Goal: Task Accomplishment & Management: Complete application form

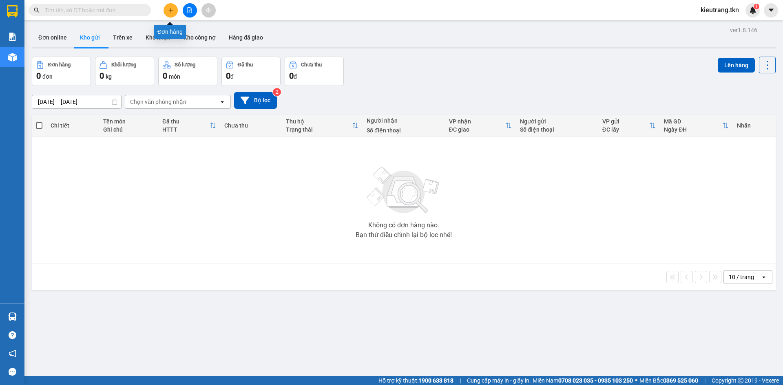
click at [174, 9] on button at bounding box center [170, 10] width 14 height 14
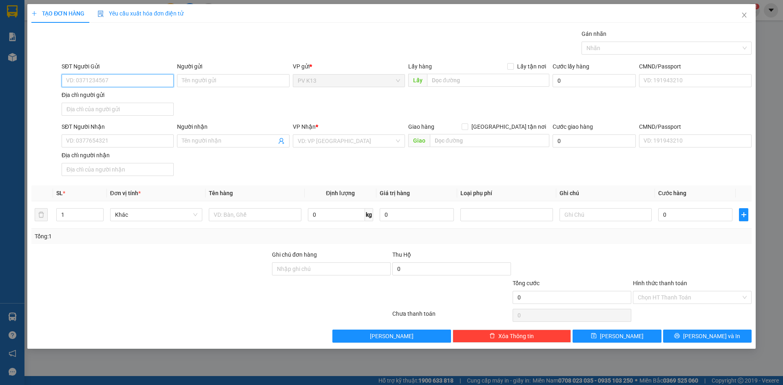
click at [87, 82] on input "SĐT Người Gửi" at bounding box center [118, 80] width 112 height 13
click at [117, 98] on div "0981007457 - gấm" at bounding box center [117, 99] width 102 height 9
type input "0981007457"
type input "gấm"
type input "0363650635"
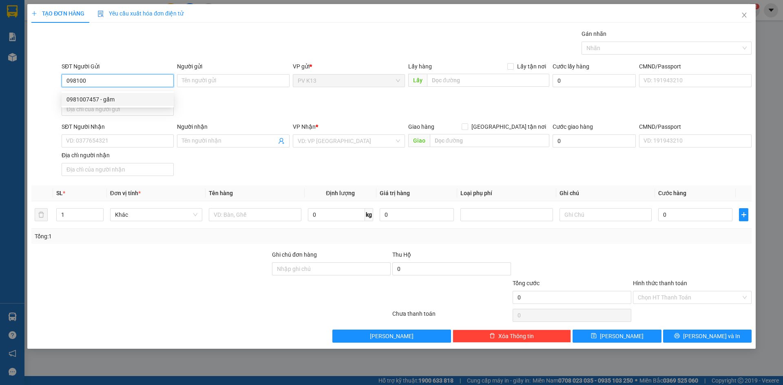
type input "giang"
type input "50.000"
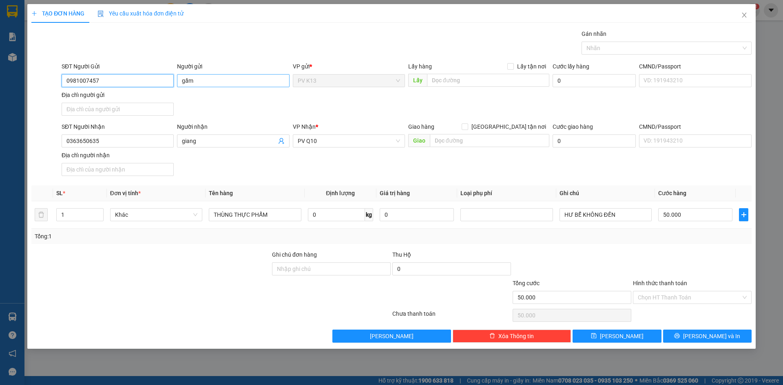
type input "0981007457"
click at [196, 85] on input "gấm" at bounding box center [233, 80] width 112 height 13
type input "g"
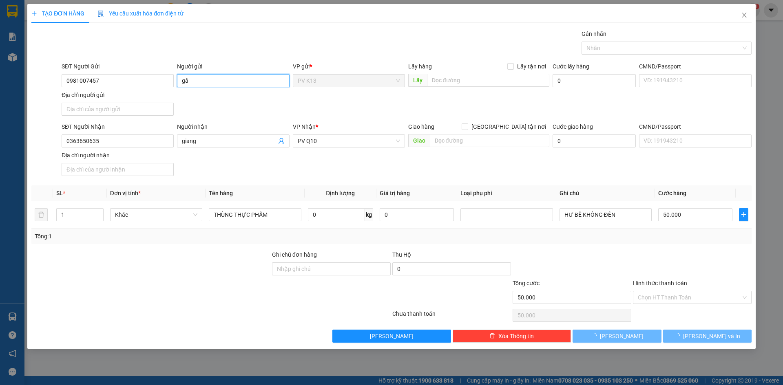
type input "g"
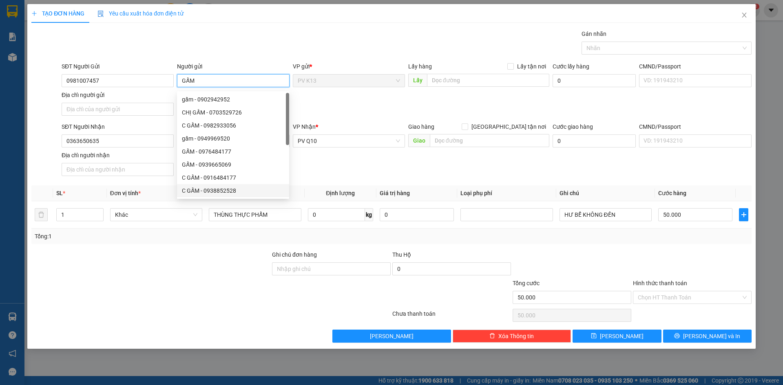
type input "GẤM"
click at [320, 175] on div "SĐT Người Nhận 0363650635 Người nhận giang VP Nhận * PV Q10 Giao hàng [GEOGRAPH…" at bounding box center [406, 150] width 693 height 57
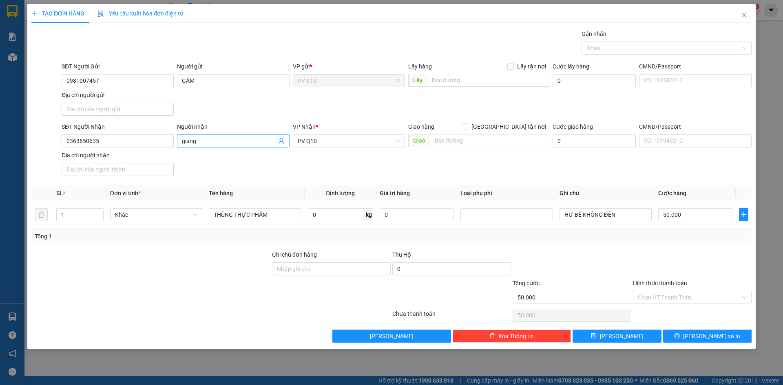
click at [207, 145] on input "giang" at bounding box center [229, 141] width 94 height 9
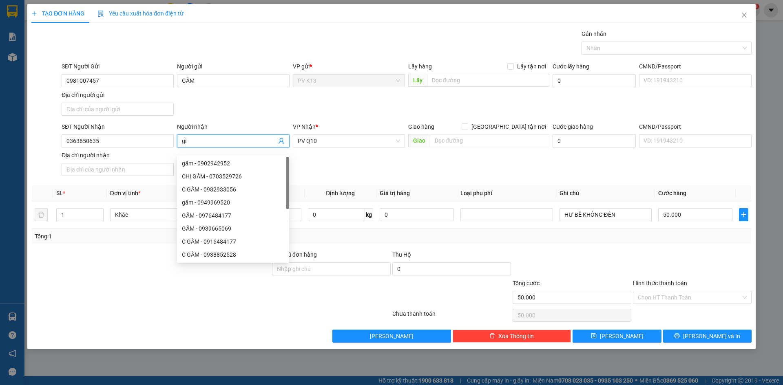
type input "g"
type input "GIANG"
click at [402, 172] on div "SĐT Người Nhận 0363650635 Người nhận GIANG VP Nhận * PV Q10 Giao hàng Giao tận …" at bounding box center [406, 150] width 693 height 57
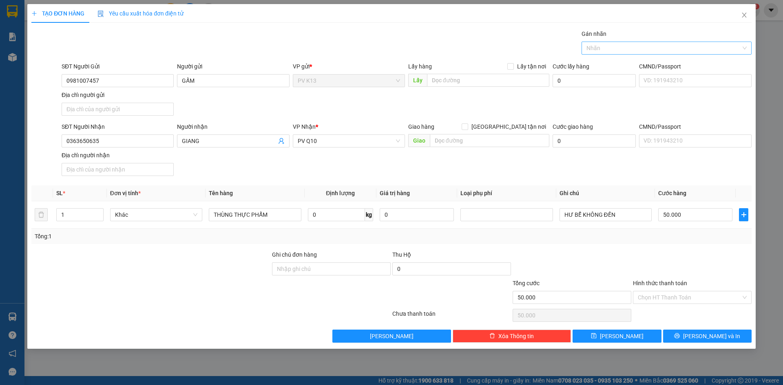
click at [630, 45] on div at bounding box center [662, 48] width 158 height 10
click at [623, 66] on div "THỰC PHẨM" at bounding box center [666, 65] width 160 height 9
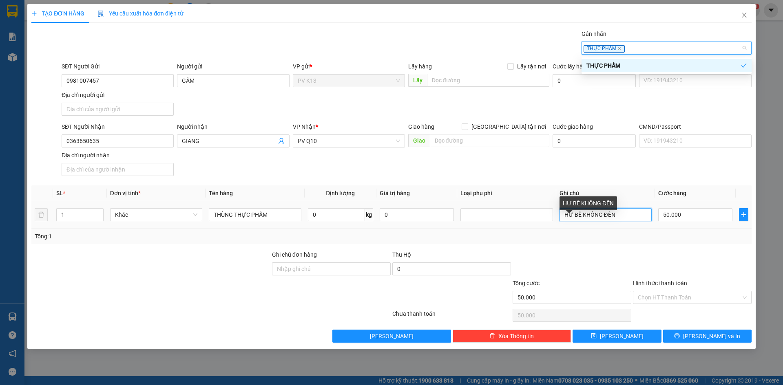
click at [626, 221] on input "HƯ BỂ KHÔNG ĐỀN" at bounding box center [605, 214] width 92 height 13
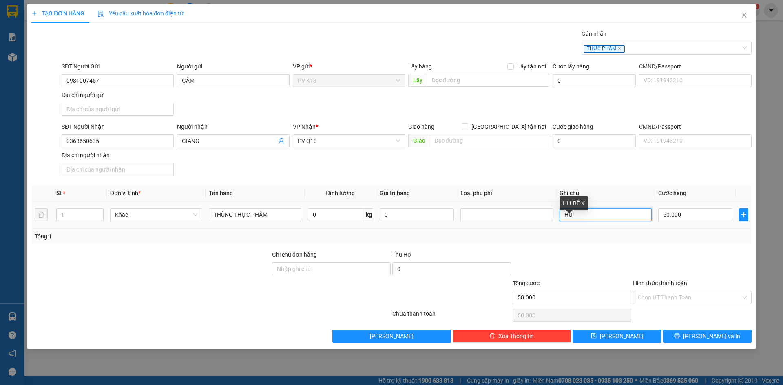
type input "H"
click at [659, 304] on input "Hình thức thanh toán" at bounding box center [688, 297] width 103 height 12
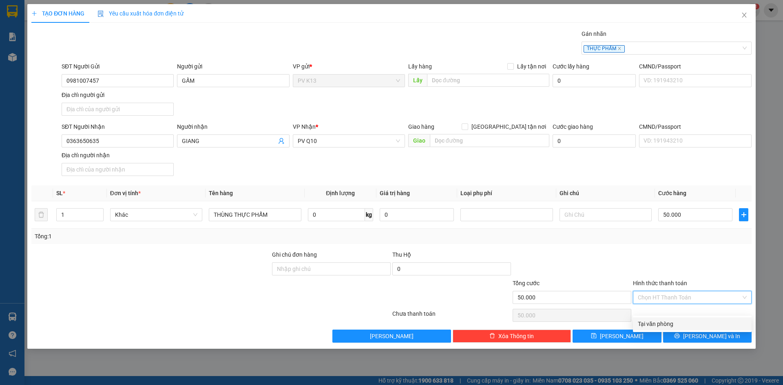
click at [659, 324] on div "Tại văn phòng" at bounding box center [691, 324] width 109 height 9
type input "0"
click at [702, 341] on span "[PERSON_NAME] và In" at bounding box center [711, 336] width 57 height 9
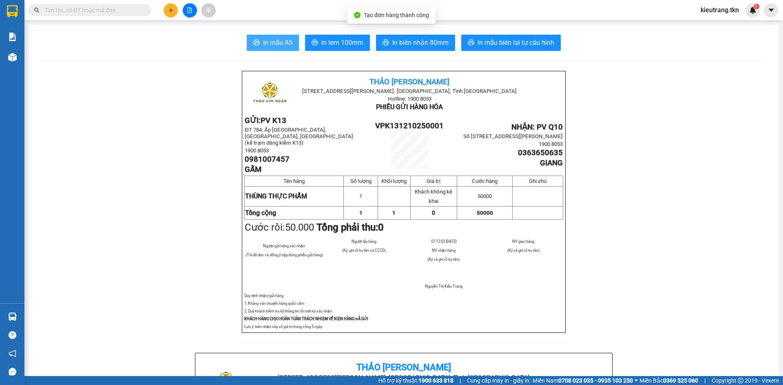
click at [280, 35] on button "In mẫu A5" at bounding box center [273, 43] width 52 height 16
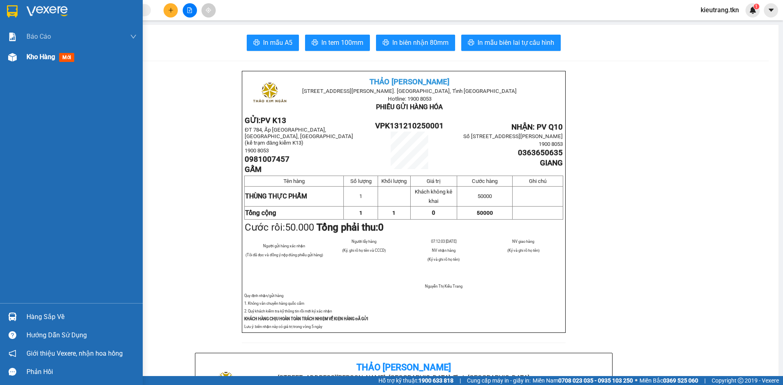
click at [42, 49] on div "Kho hàng mới" at bounding box center [81, 57] width 110 height 20
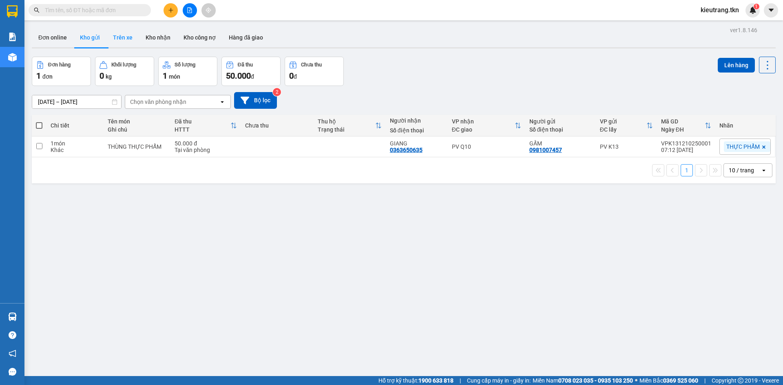
click at [126, 33] on button "Trên xe" at bounding box center [122, 38] width 33 height 20
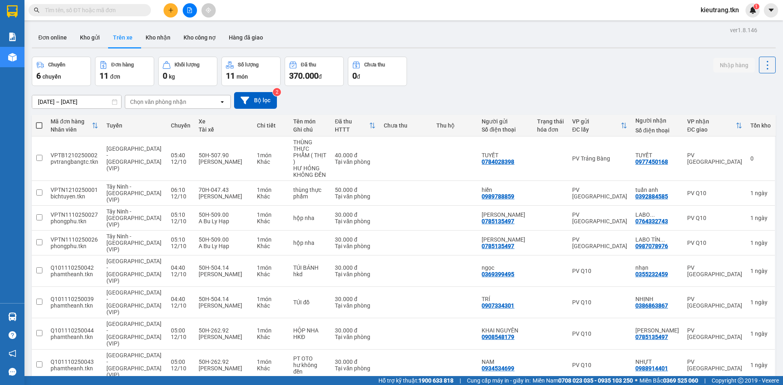
drag, startPoint x: 88, startPoint y: 38, endPoint x: 142, endPoint y: 19, distance: 56.9
click at [104, 30] on button "Kho gửi" at bounding box center [89, 38] width 33 height 20
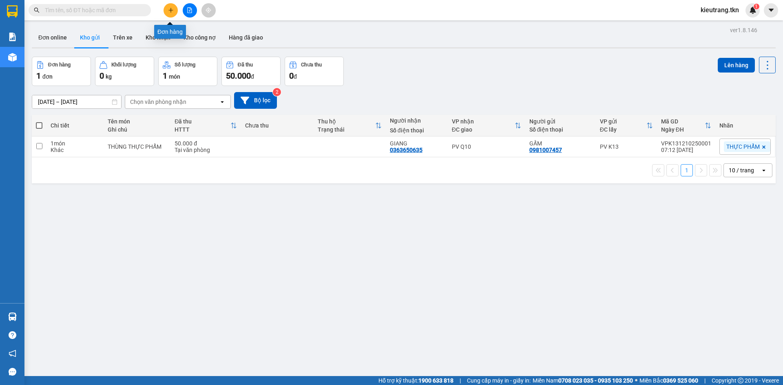
click at [170, 12] on icon "plus" at bounding box center [171, 10] width 6 height 6
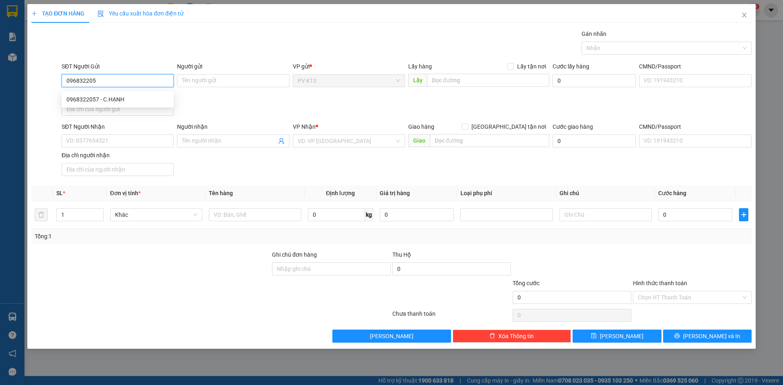
type input "0968322057"
click at [140, 102] on div "0968322057 - C.HẠNH" at bounding box center [117, 99] width 102 height 9
type input "C.HẠNH"
type input "0333445428"
type input "C.BÉ HAI"
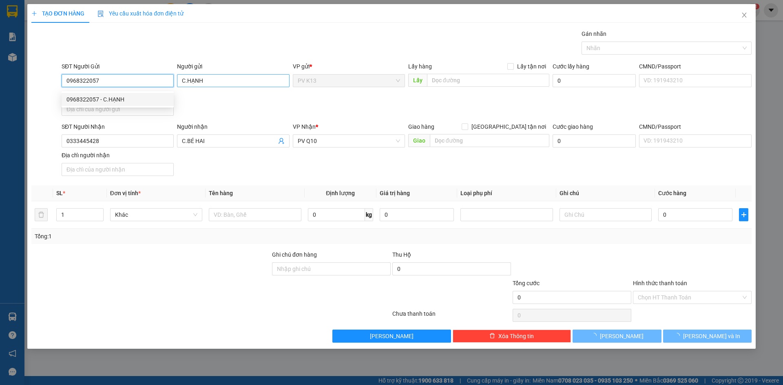
type input "70.000"
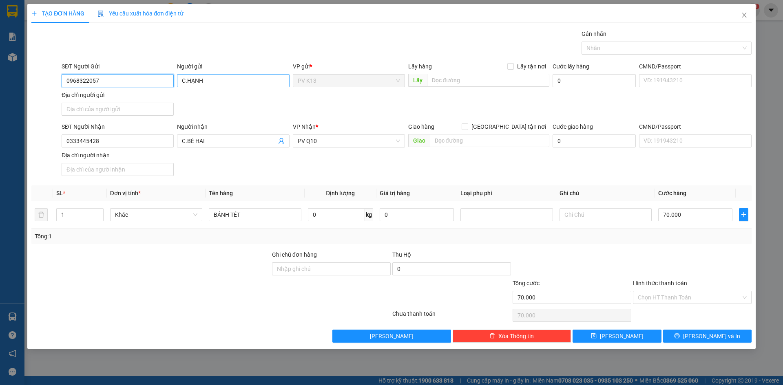
type input "0968322057"
click at [185, 82] on input "C.HẠNH" at bounding box center [233, 80] width 112 height 13
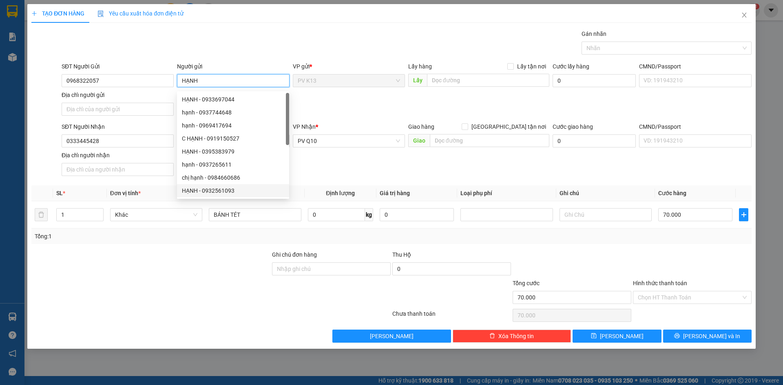
type input "HẠNH"
click at [166, 279] on div at bounding box center [151, 264] width 240 height 29
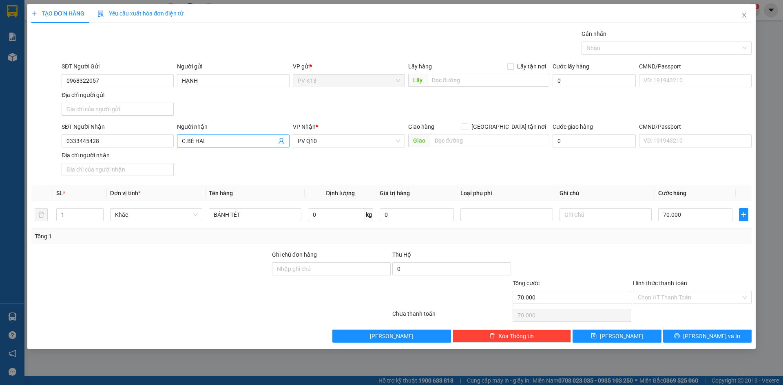
click at [189, 145] on input "C.BÉ HAI" at bounding box center [229, 141] width 94 height 9
type input "BÉ HAI"
drag, startPoint x: 152, startPoint y: 296, endPoint x: 230, endPoint y: 205, distance: 120.2
click at [152, 290] on div at bounding box center [151, 293] width 240 height 29
click at [254, 221] on input "BÁNH TÉT" at bounding box center [255, 214] width 92 height 13
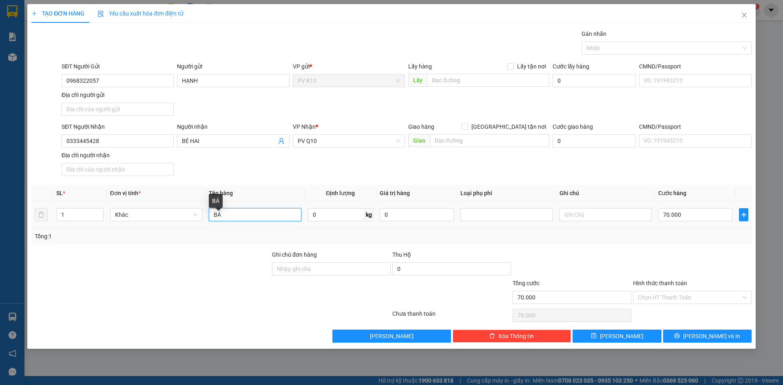
type input "B"
click at [631, 46] on div at bounding box center [662, 48] width 158 height 10
type input "THÙNG BÁNH TRÁNG + MỸ PHẨM"
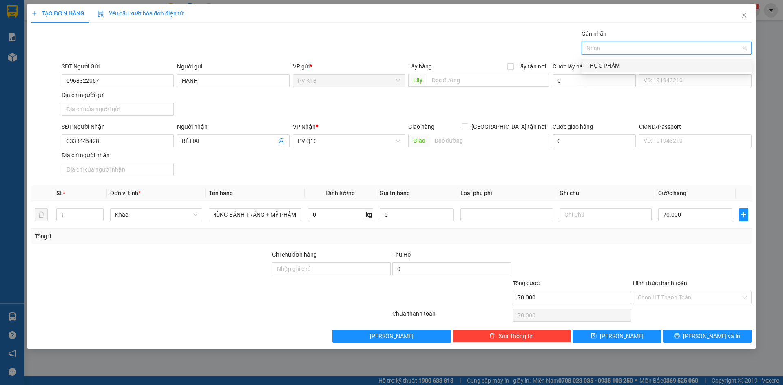
scroll to position [0, 0]
click at [628, 64] on div "THỰC PHẨM" at bounding box center [666, 65] width 160 height 9
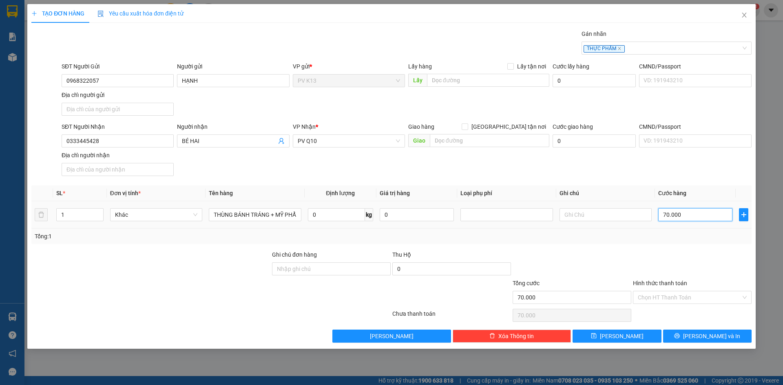
click at [672, 220] on input "70.000" at bounding box center [695, 214] width 74 height 13
type input "3"
type input "00.003"
type input "30"
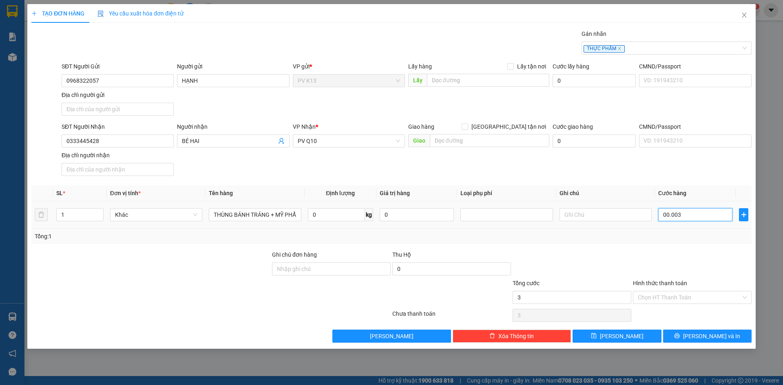
type input "30"
type input "0.000.030"
type input "30.000"
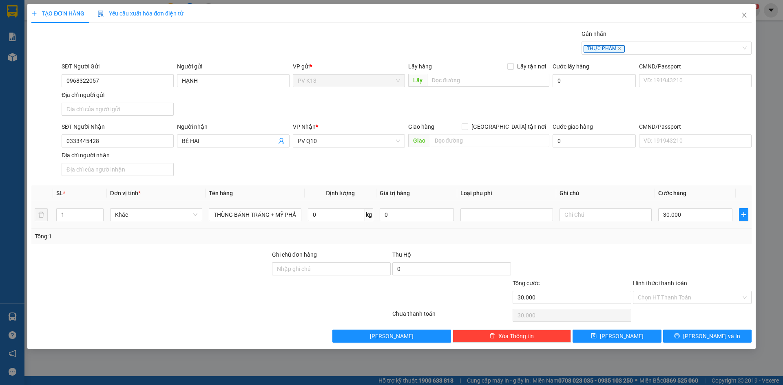
click at [670, 223] on div "30.000" at bounding box center [695, 215] width 74 height 16
click at [663, 304] on input "Hình thức thanh toán" at bounding box center [688, 297] width 103 height 12
click at [661, 326] on div "Tại văn phòng" at bounding box center [691, 324] width 109 height 9
type input "0"
click at [706, 341] on span "[PERSON_NAME] và In" at bounding box center [711, 336] width 57 height 9
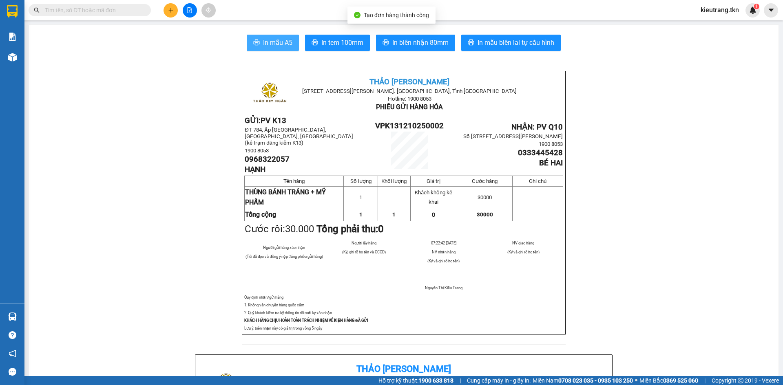
click at [263, 45] on span "In mẫu A5" at bounding box center [277, 42] width 29 height 10
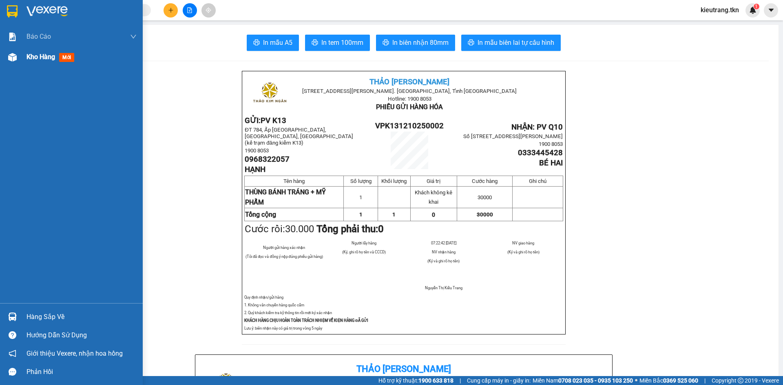
click at [27, 56] on span "Kho hàng" at bounding box center [40, 57] width 29 height 8
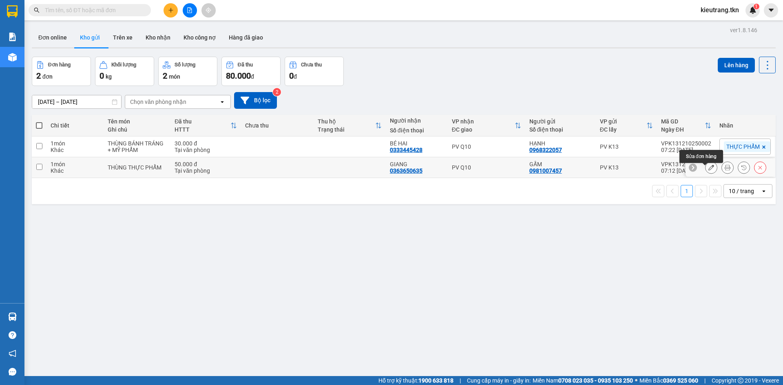
click at [705, 173] on button at bounding box center [710, 168] width 11 height 14
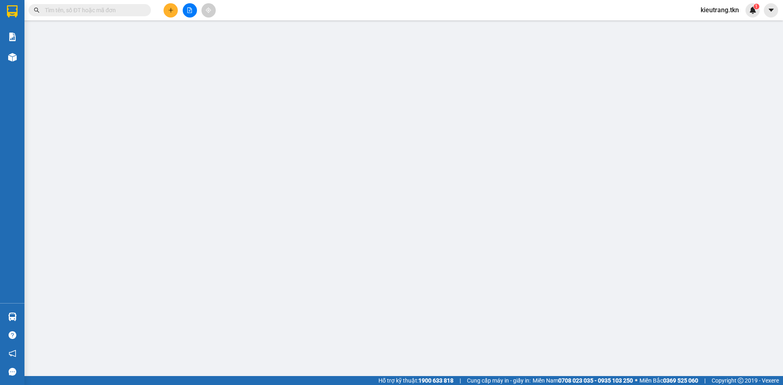
type input "0981007457"
type input "GẤM"
type input "0363650635"
type input "GIANG"
type input "50.000"
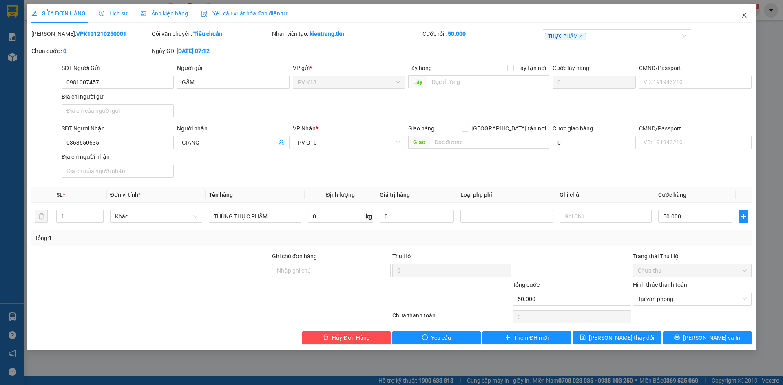
click at [741, 12] on icon "close" at bounding box center [744, 15] width 7 height 7
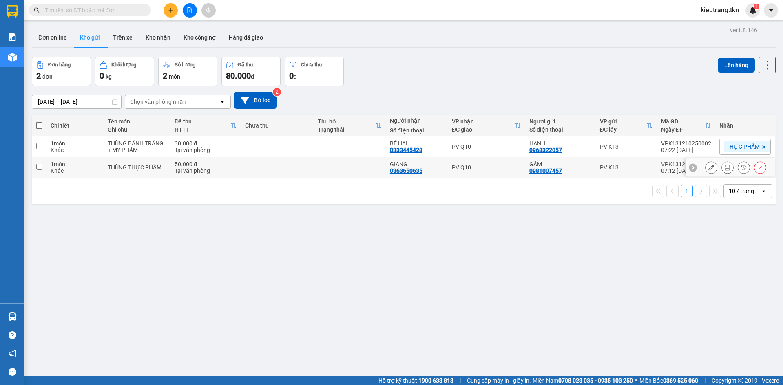
click at [41, 170] on input "checkbox" at bounding box center [39, 167] width 6 height 6
checkbox input "true"
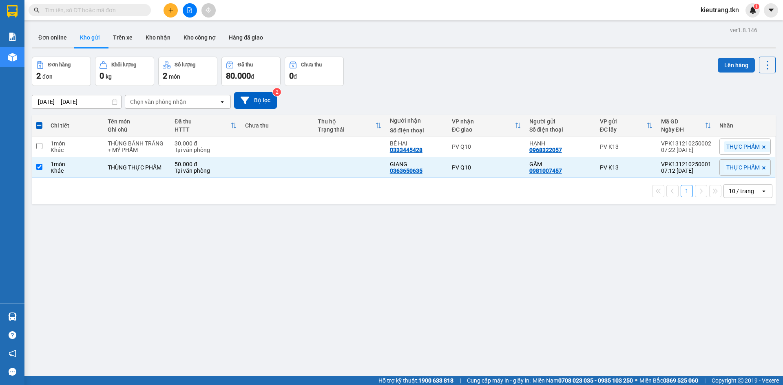
click at [726, 61] on button "Lên hàng" at bounding box center [735, 65] width 37 height 15
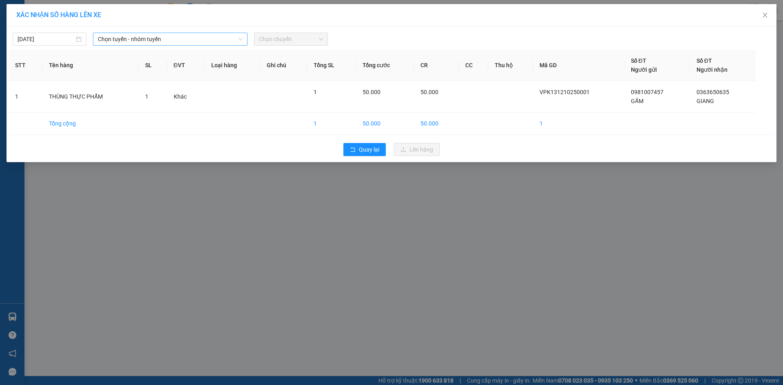
click at [162, 38] on span "Chọn tuyến - nhóm tuyến" at bounding box center [170, 39] width 145 height 12
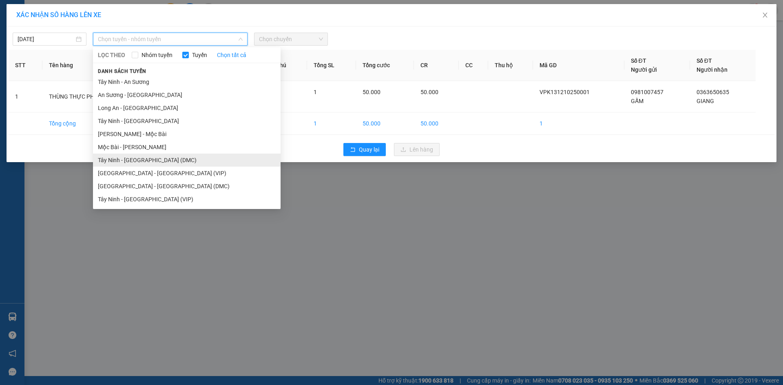
click at [159, 159] on li "Tây Ninh - [GEOGRAPHIC_DATA] (DMC)" at bounding box center [186, 160] width 187 height 13
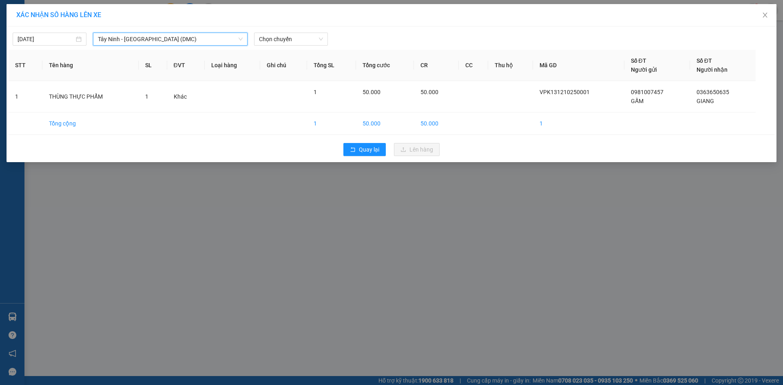
click at [271, 27] on div "[DATE] [GEOGRAPHIC_DATA] - [GEOGRAPHIC_DATA] (DMC) [GEOGRAPHIC_DATA] - [GEOGRAP…" at bounding box center [391, 94] width 769 height 136
click at [271, 34] on span "Chọn chuyến" at bounding box center [291, 39] width 64 height 12
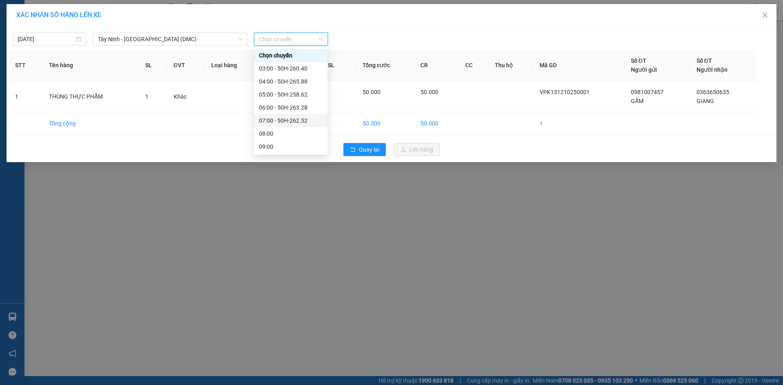
click at [288, 119] on div "07:00 - 50H-262.52" at bounding box center [291, 120] width 64 height 9
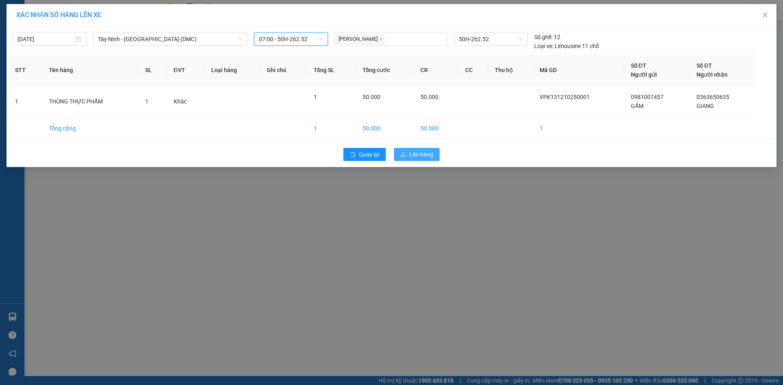
click at [422, 155] on span "Lên hàng" at bounding box center [421, 154] width 24 height 9
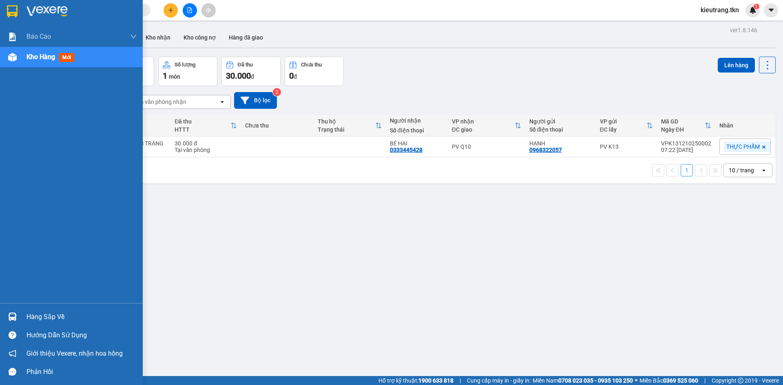
click at [46, 319] on div "Hàng sắp về" at bounding box center [81, 317] width 110 height 12
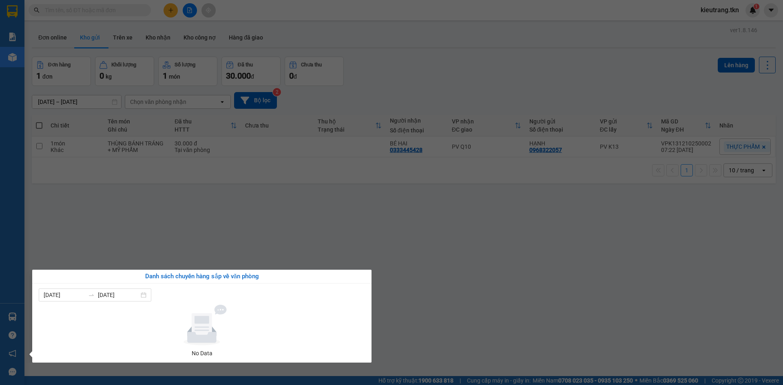
click at [245, 241] on section "Kết quả tìm kiếm ( 0 ) Bộ lọc No Data kieutrang.tkn 1 Báo cáo Mẫu 1: Báo cáo dò…" at bounding box center [391, 192] width 783 height 385
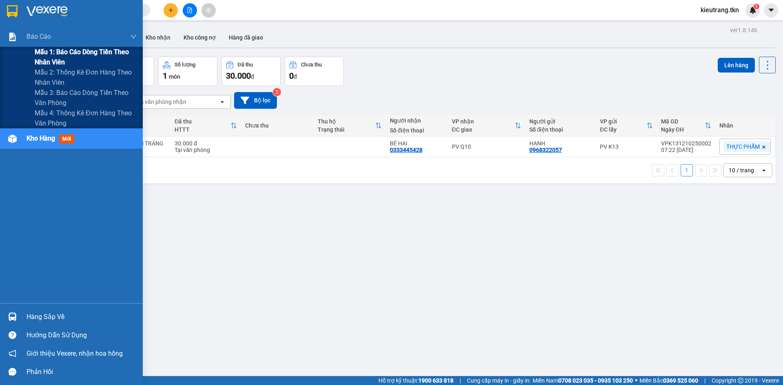
click at [62, 56] on span "Mẫu 1: Báo cáo dòng tiền theo nhân viên" at bounding box center [86, 57] width 102 height 20
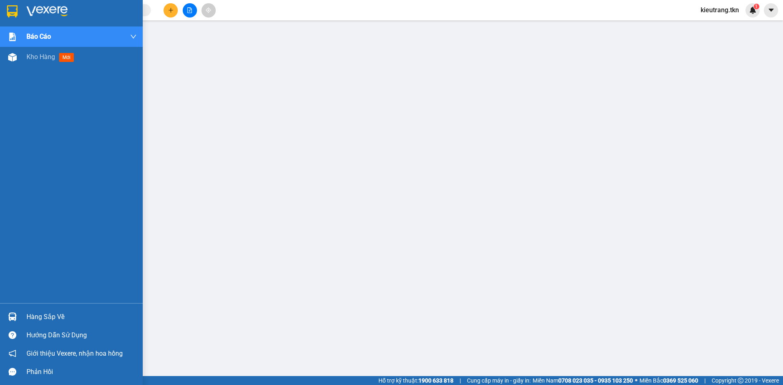
click at [49, 313] on div "Hàng sắp về" at bounding box center [81, 317] width 110 height 12
click at [44, 317] on div "Hàng sắp về" at bounding box center [81, 317] width 110 height 12
click at [36, 60] on span "Kho hàng" at bounding box center [40, 57] width 29 height 8
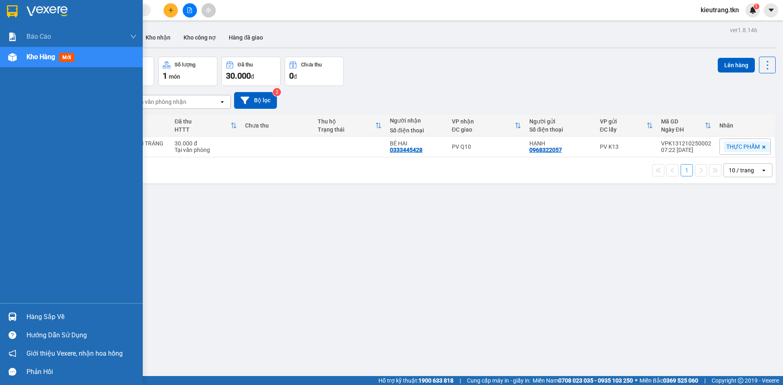
click at [64, 325] on div "Hàng sắp về" at bounding box center [71, 317] width 143 height 18
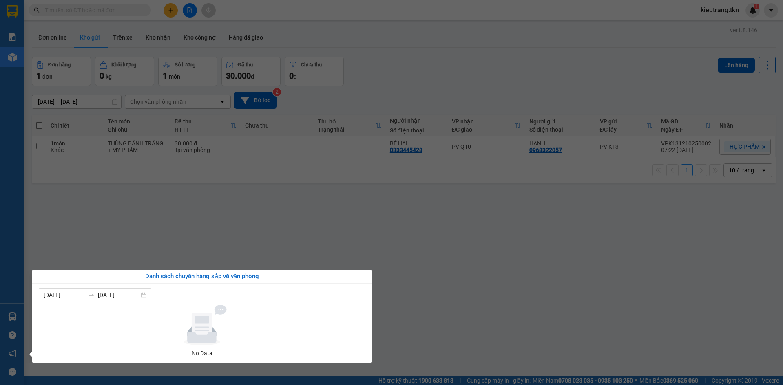
click at [171, 216] on section "Kết quả tìm kiếm ( 0 ) Bộ lọc No Data kieutrang.tkn 1 Báo cáo Mẫu 1: Báo cáo dò…" at bounding box center [391, 192] width 783 height 385
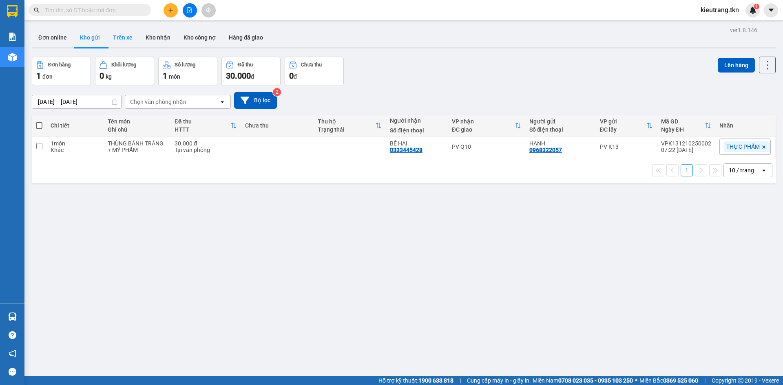
click at [124, 37] on button "Trên xe" at bounding box center [122, 38] width 33 height 20
